Goal: Task Accomplishment & Management: Use online tool/utility

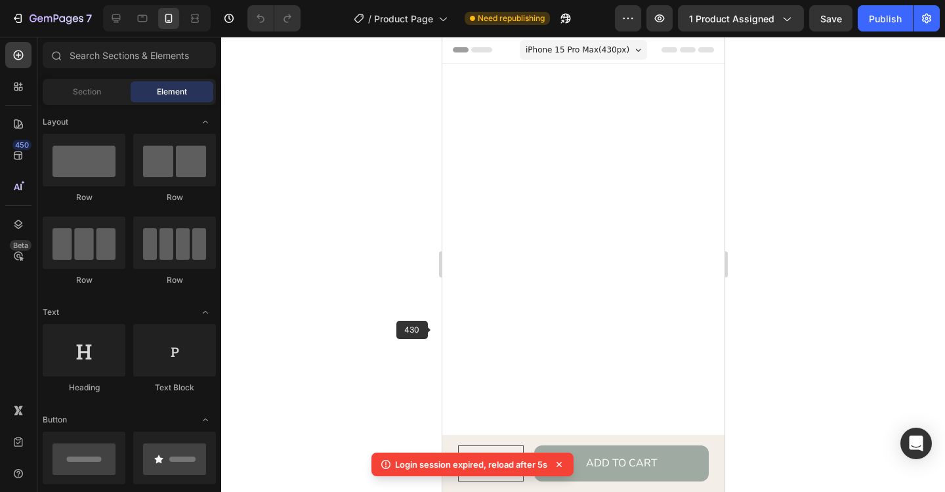
scroll to position [2688, 0]
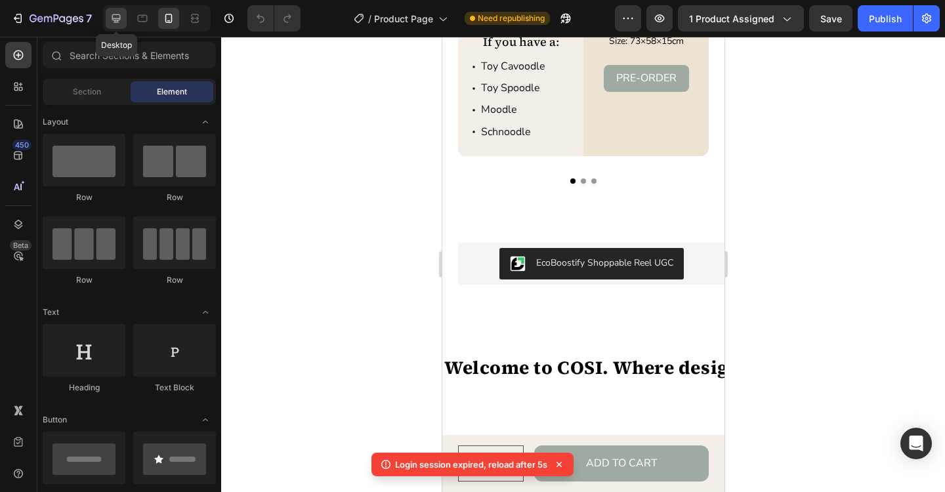
click at [113, 22] on icon at bounding box center [116, 18] width 13 height 13
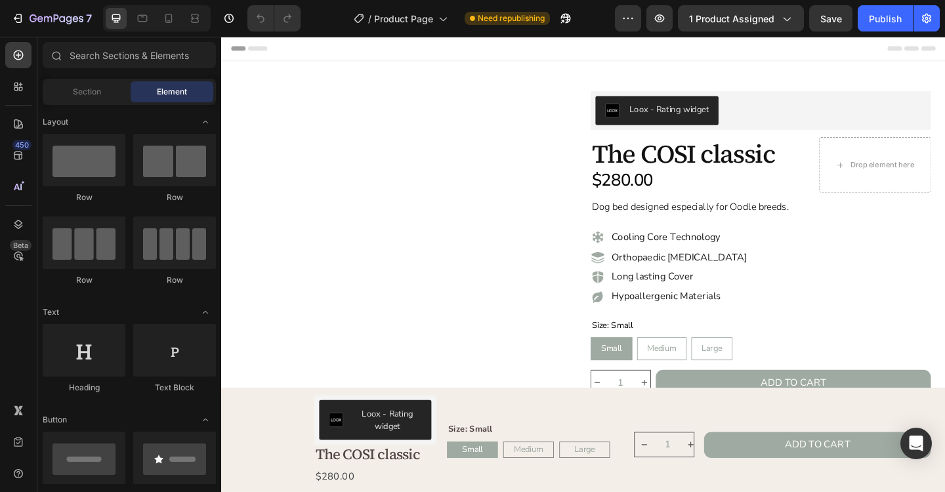
radio input "false"
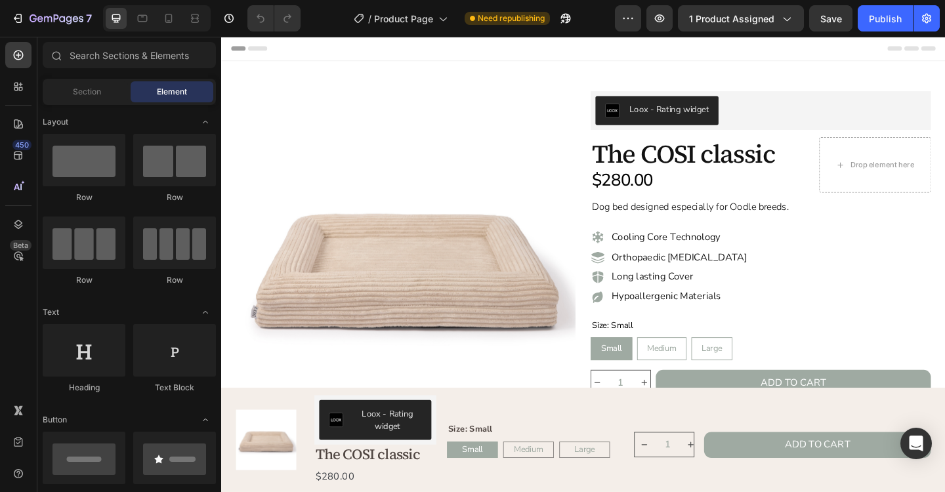
radio input "false"
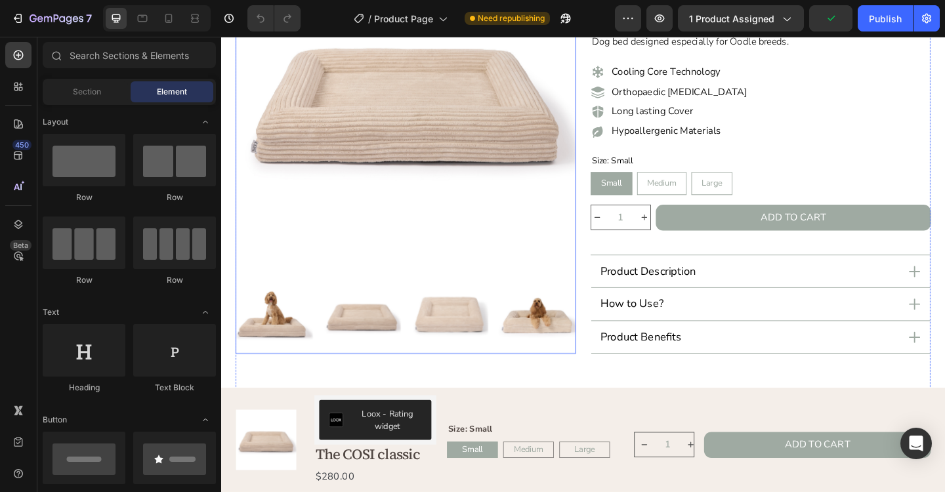
scroll to position [178, 0]
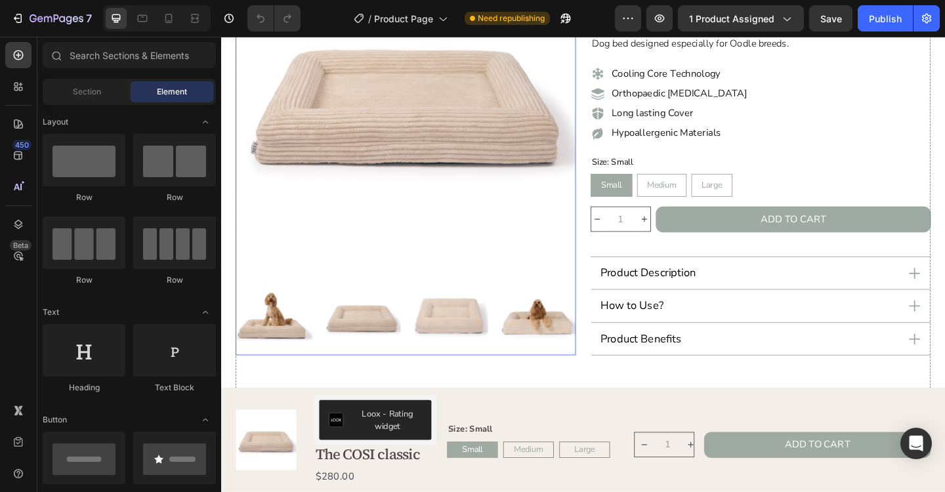
click at [395, 352] on img at bounding box center [374, 341] width 85 height 85
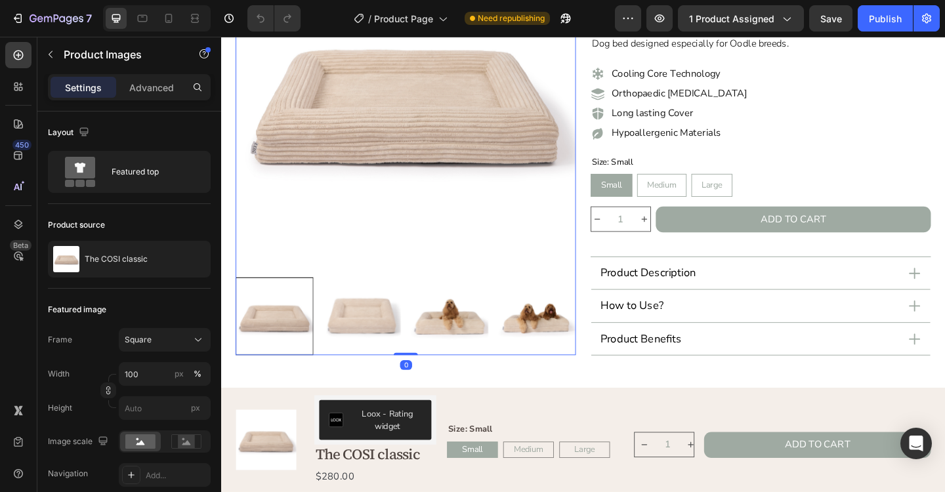
click at [395, 352] on img at bounding box center [374, 341] width 85 height 85
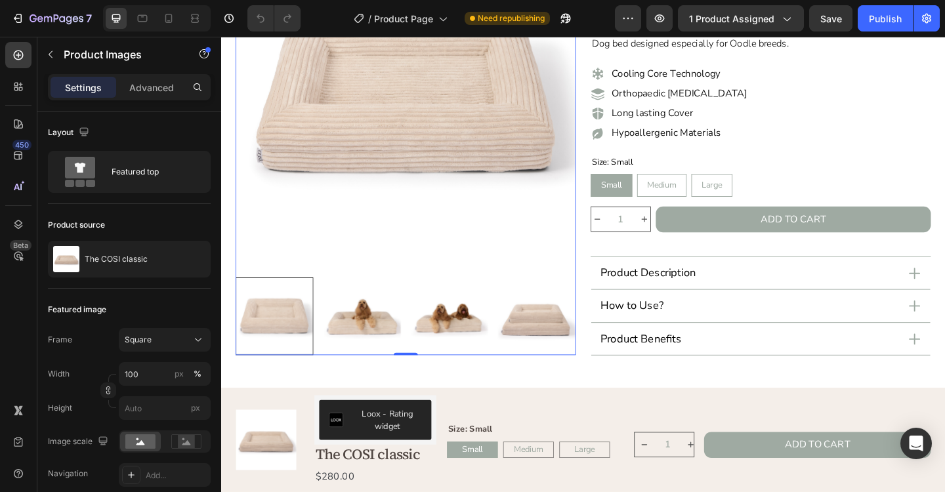
click at [395, 352] on img at bounding box center [374, 341] width 85 height 85
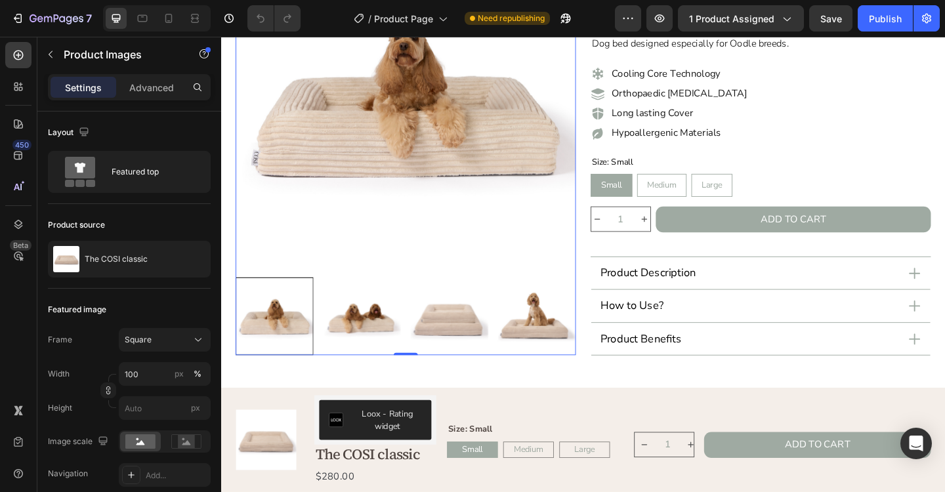
click at [400, 349] on img at bounding box center [374, 341] width 85 height 85
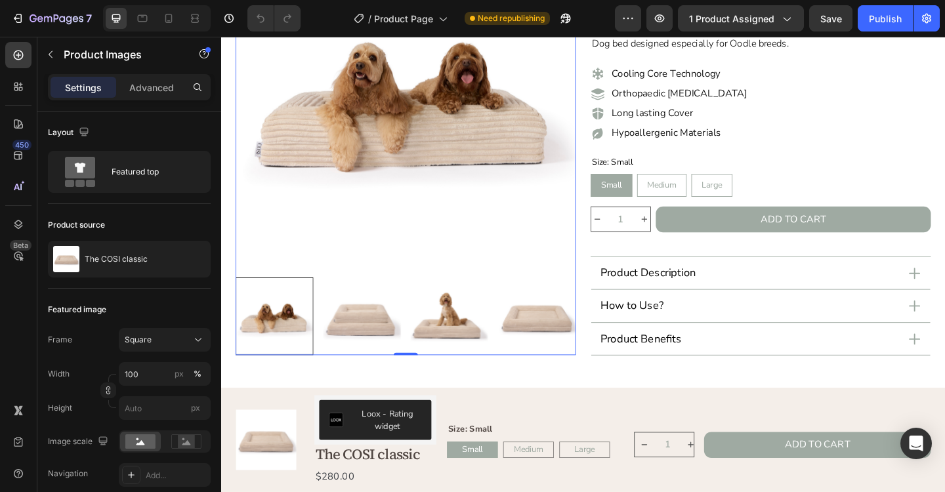
click at [461, 355] on img at bounding box center [469, 341] width 85 height 85
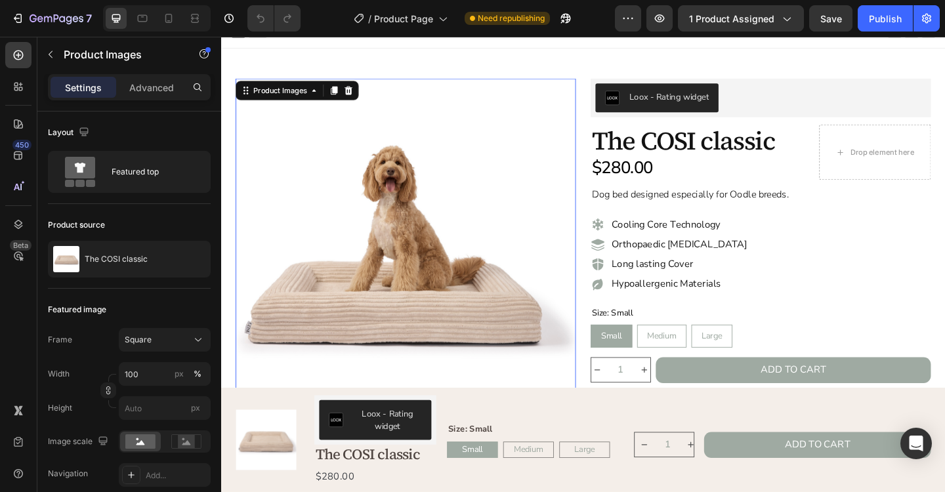
scroll to position [0, 0]
